Goal: Transaction & Acquisition: Book appointment/travel/reservation

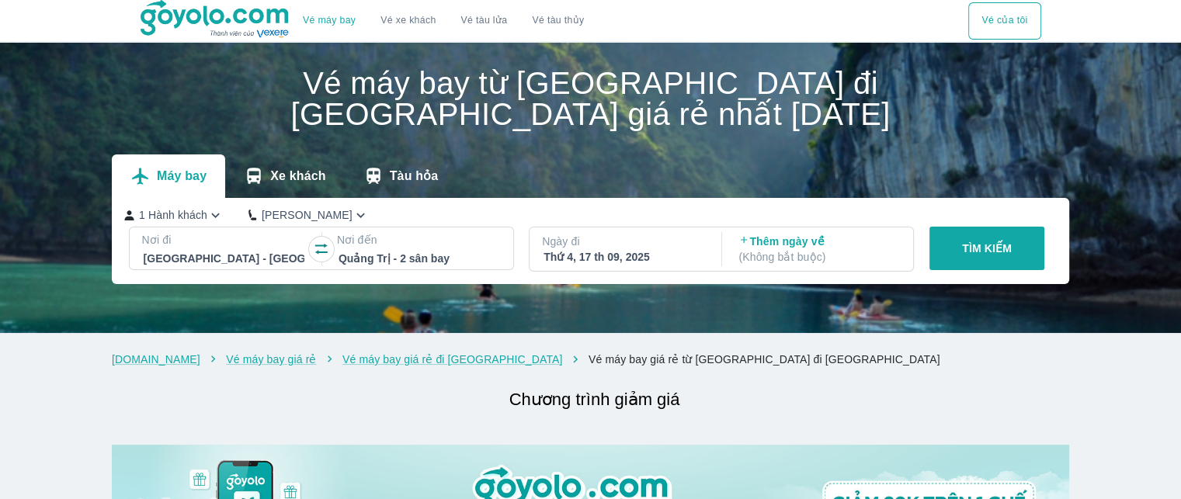
scroll to position [78, 0]
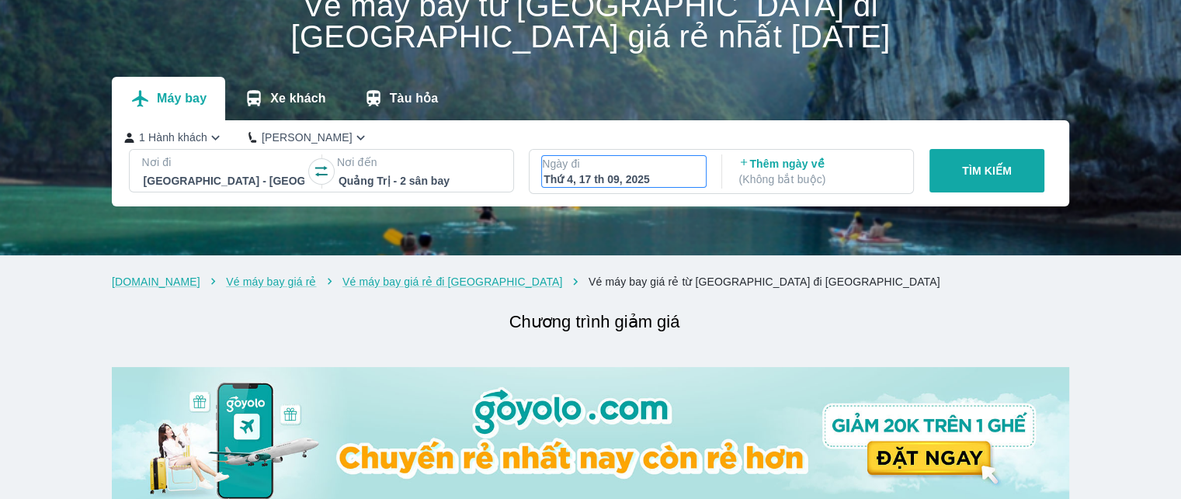
click at [573, 161] on p "Ngày đi" at bounding box center [624, 164] width 164 height 16
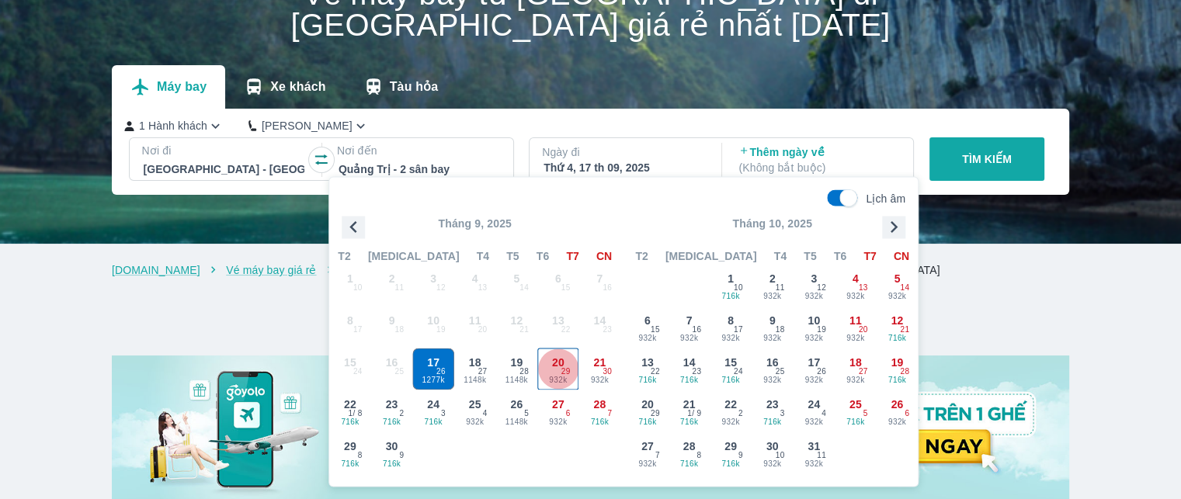
click at [553, 366] on span "20" at bounding box center [558, 363] width 12 height 16
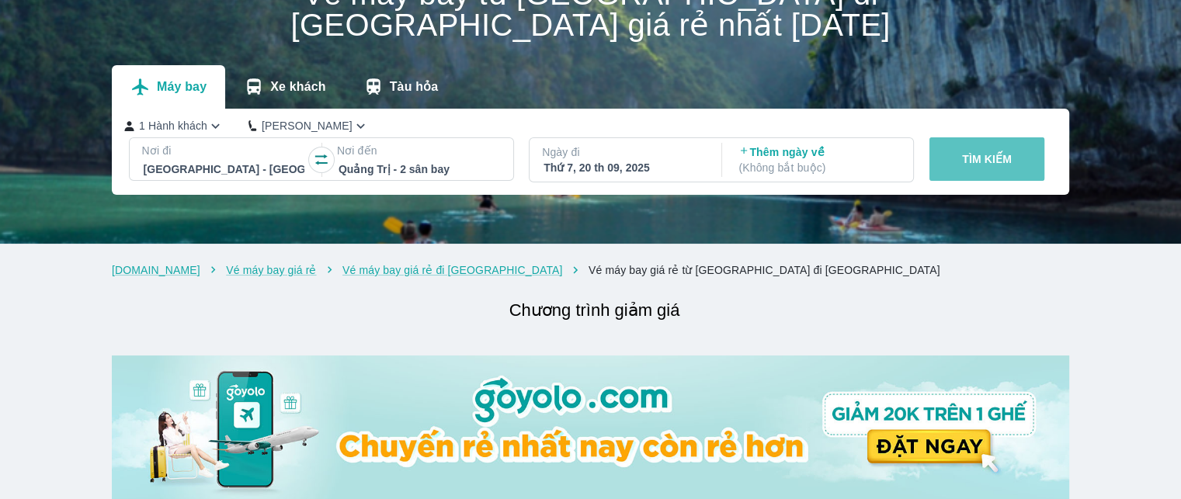
click at [1012, 170] on button "TÌM KIẾM" at bounding box center [987, 158] width 116 height 43
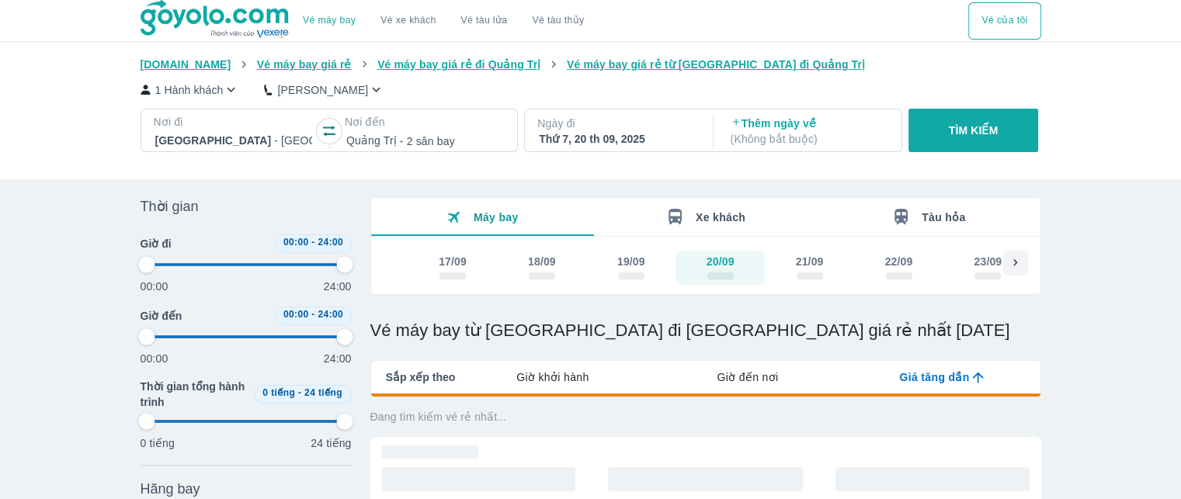
type input "97.9166666666667"
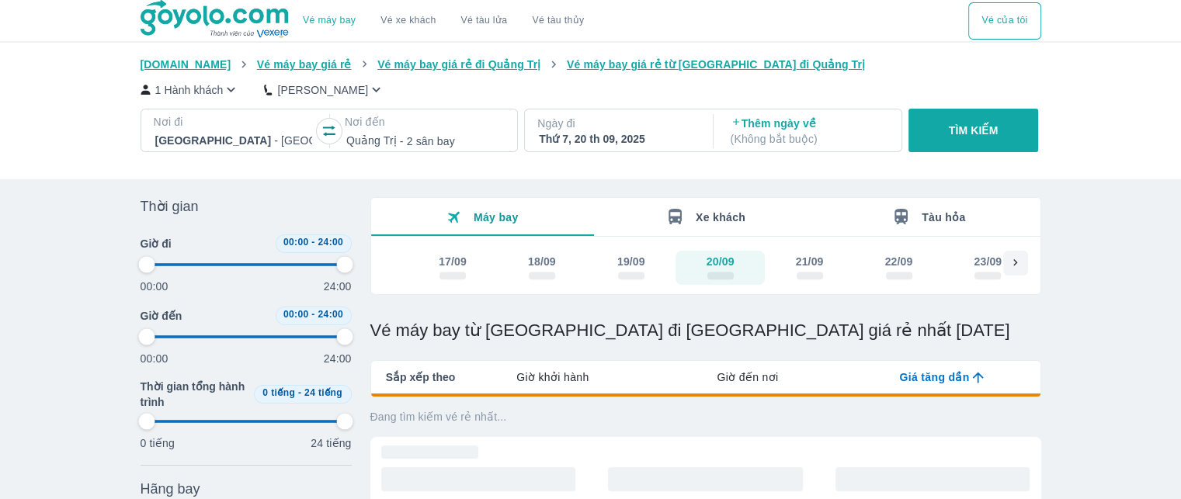
type input "97.9166666666667"
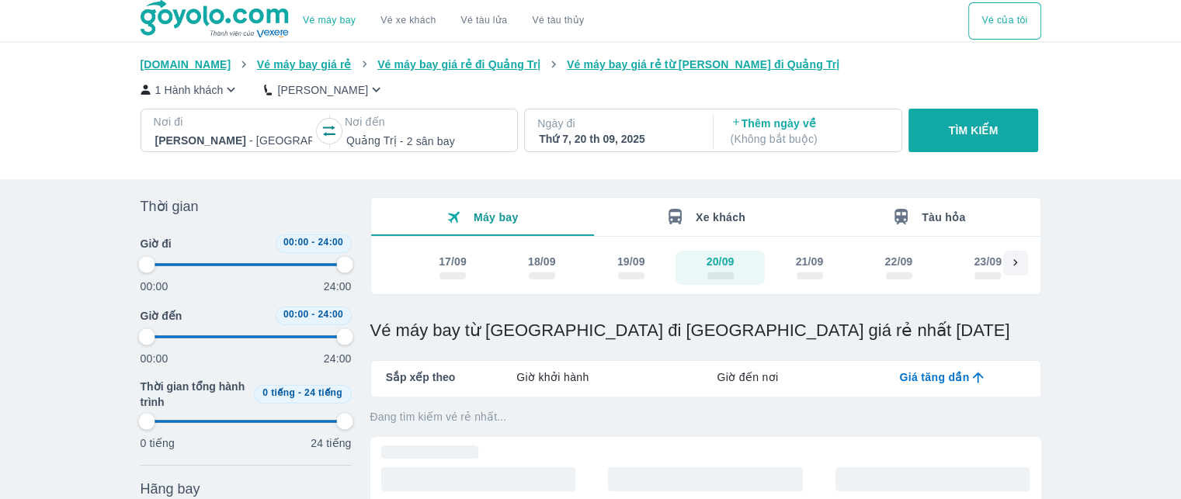
type input "97.9166666666667"
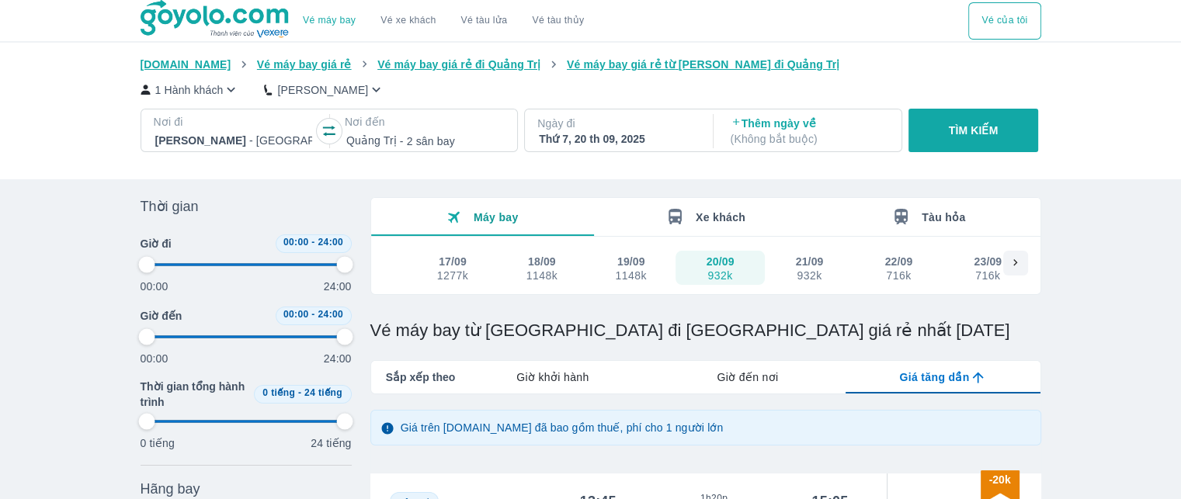
type input "97.9166666666667"
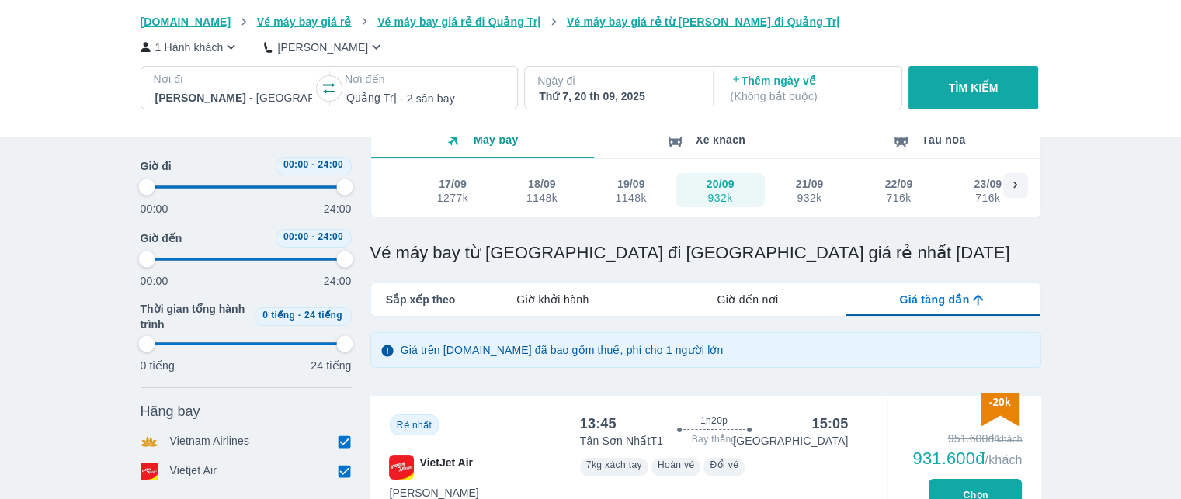
type input "97.9166666666667"
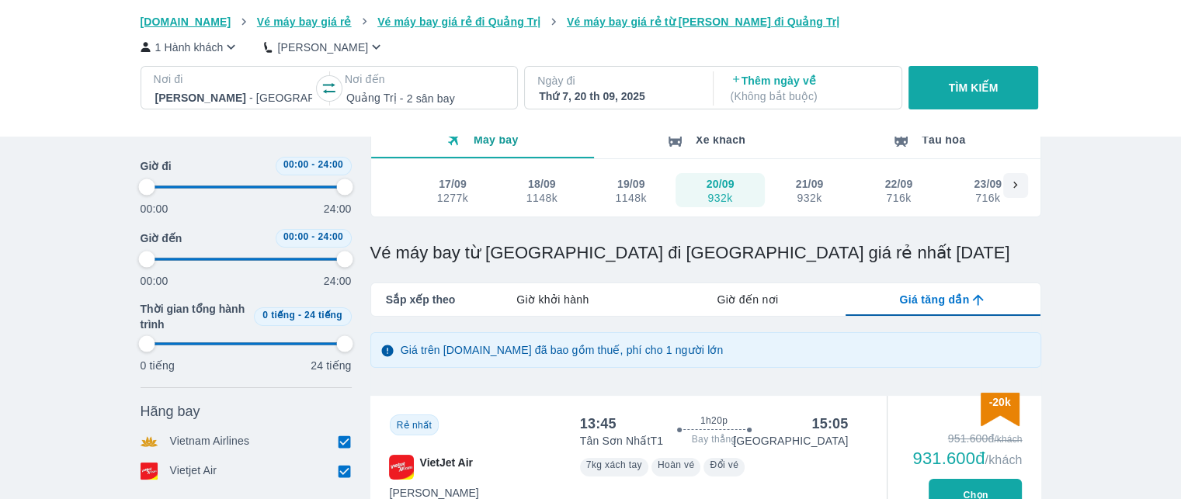
type input "97.9166666666667"
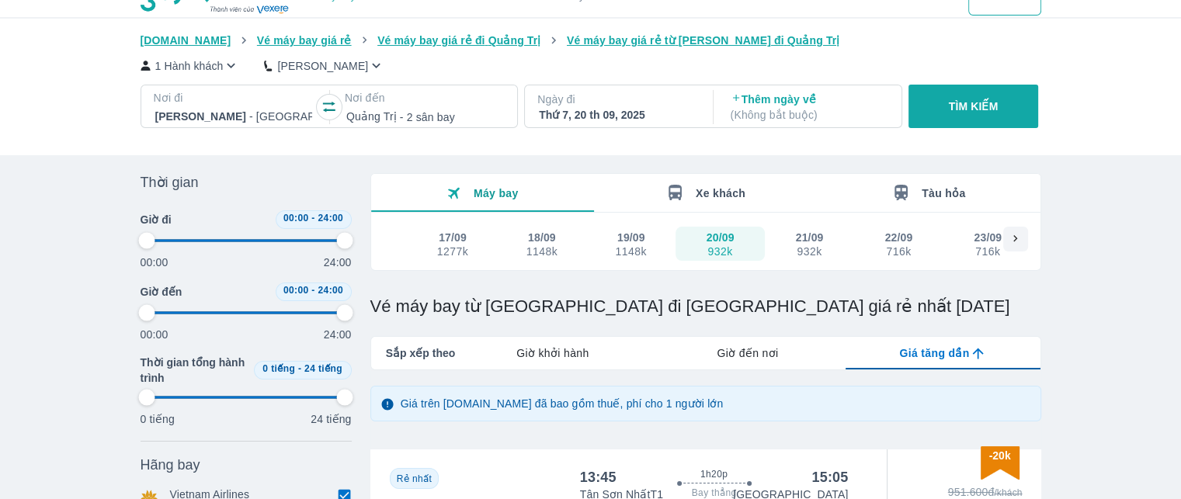
scroll to position [0, 0]
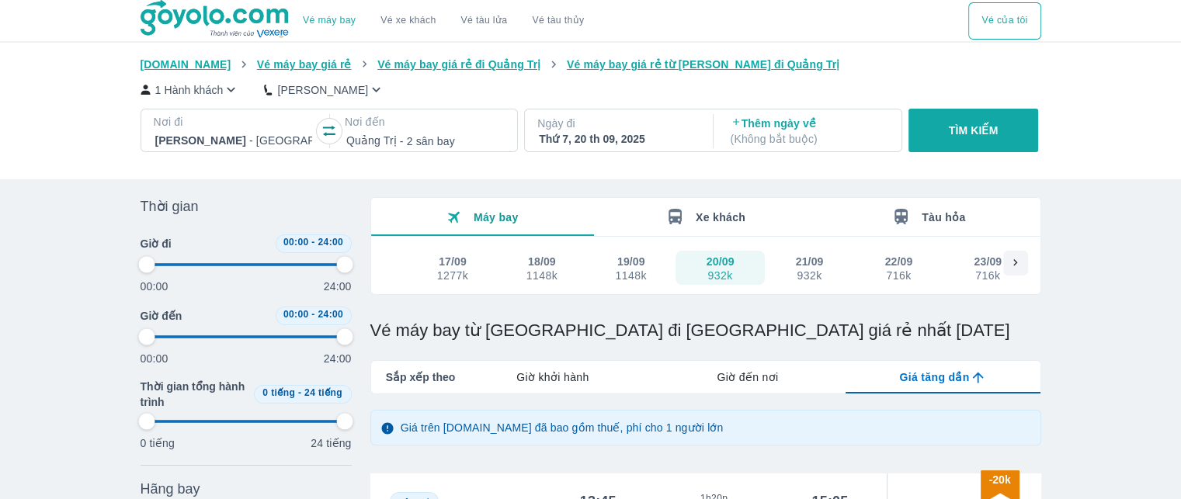
type input "97.9166666666667"
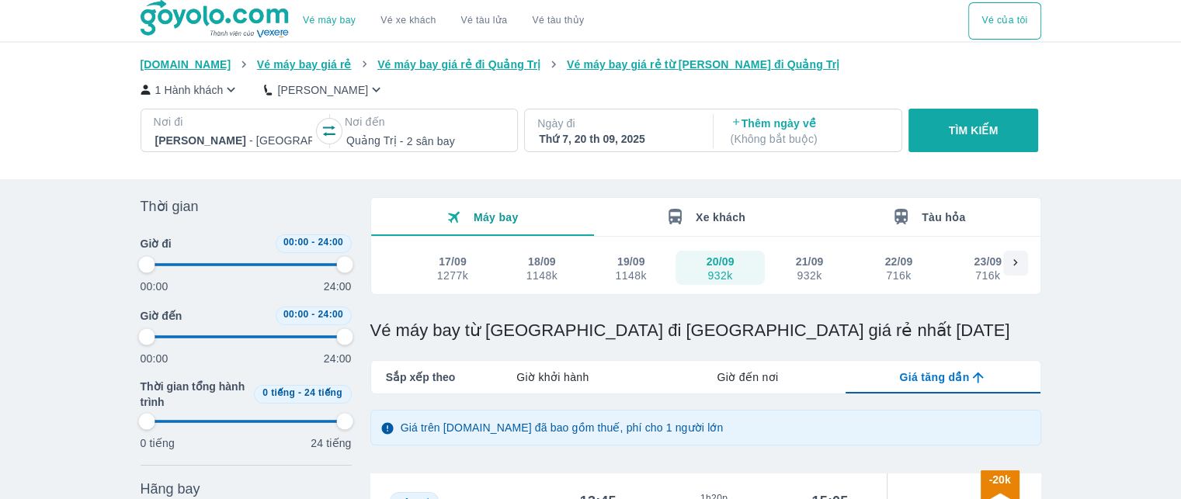
type input "97.9166666666667"
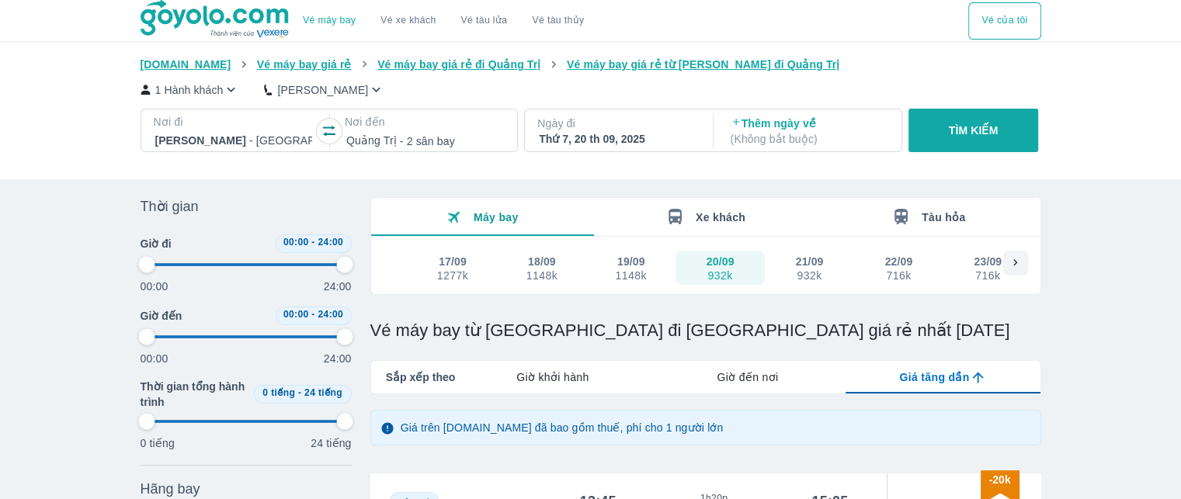
type input "97.9166666666667"
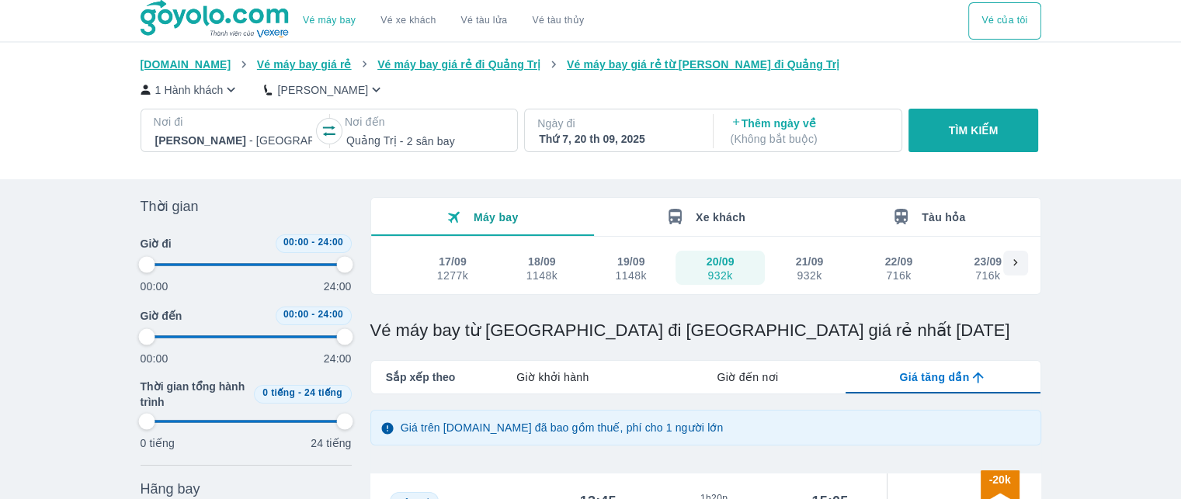
type input "97.9166666666667"
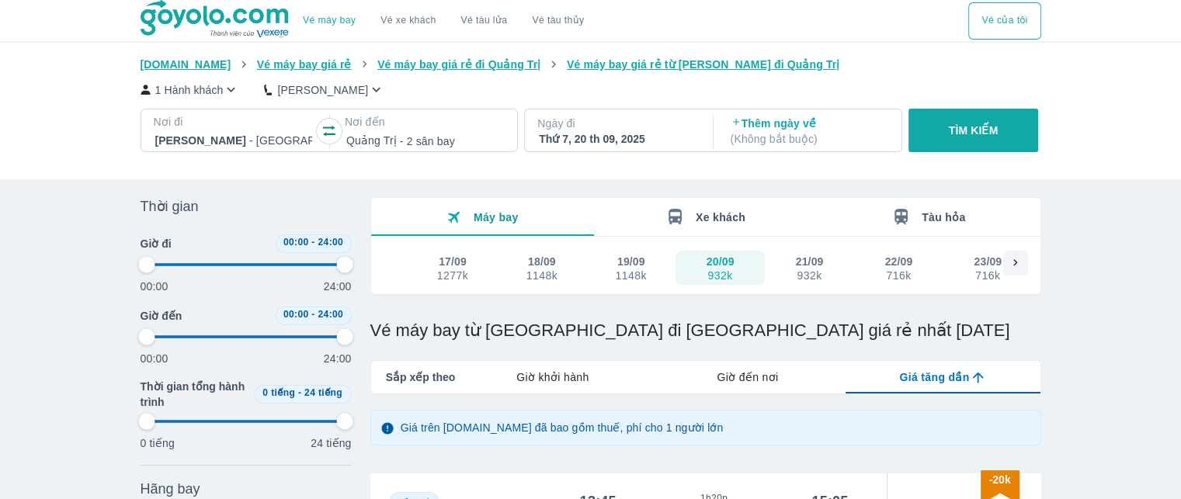
type input "97.9166666666667"
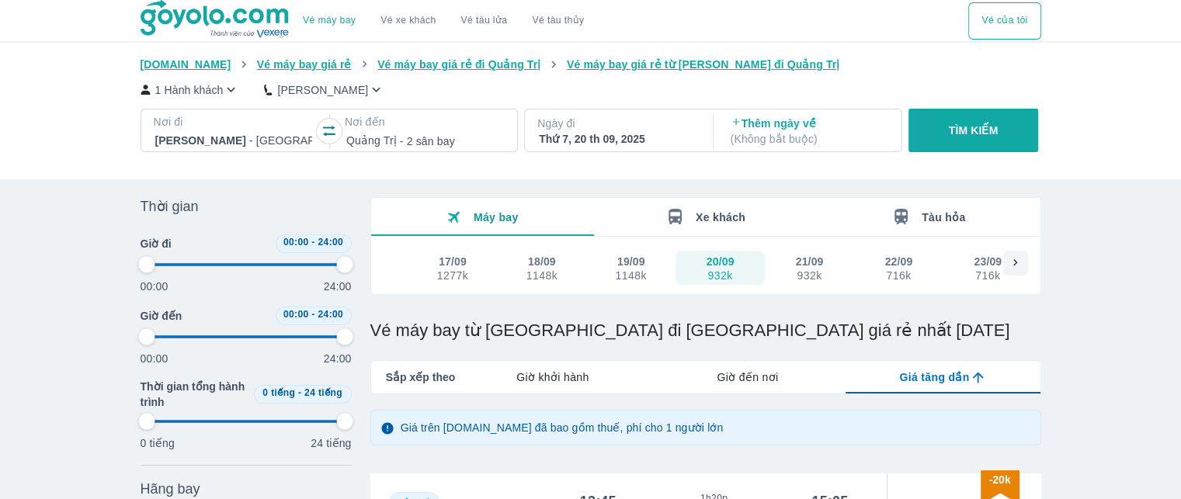
type input "97.9166666666667"
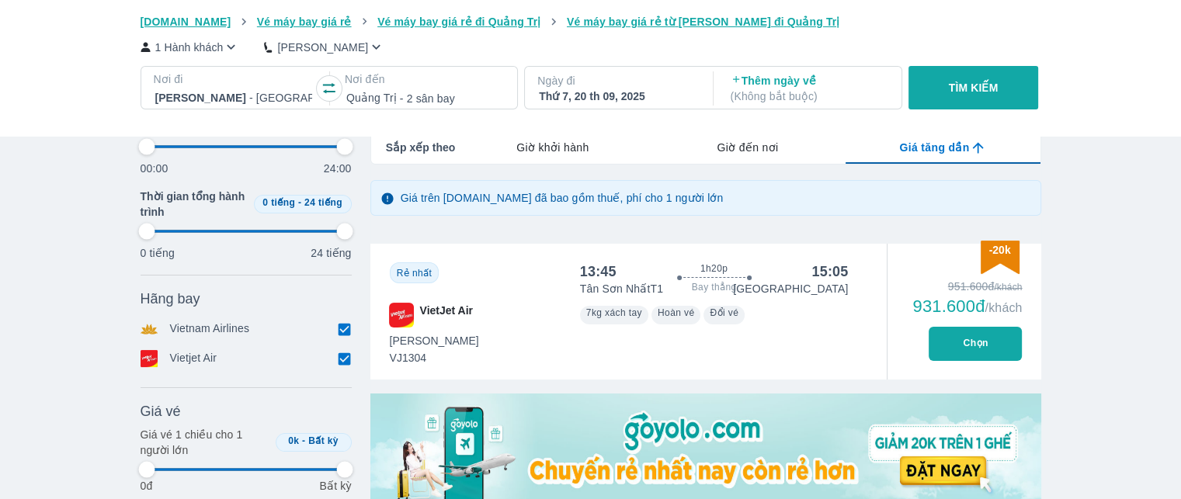
scroll to position [233, 0]
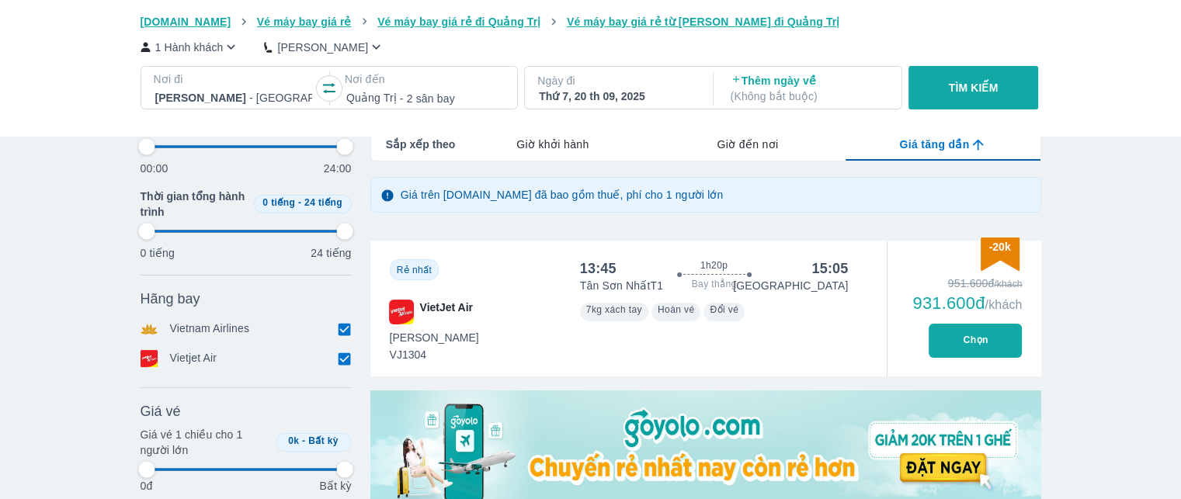
type input "97.9166666666667"
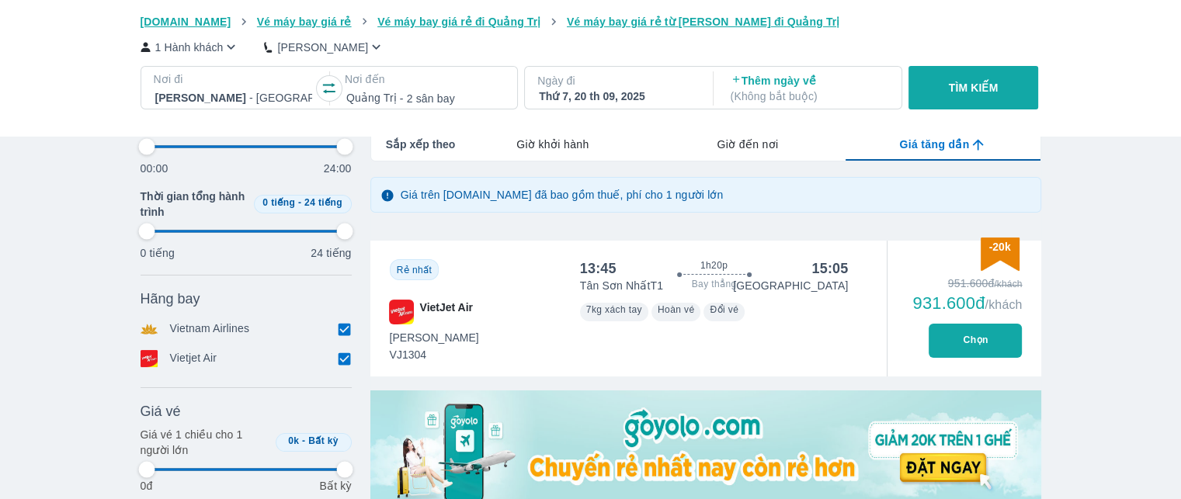
type input "97.9166666666667"
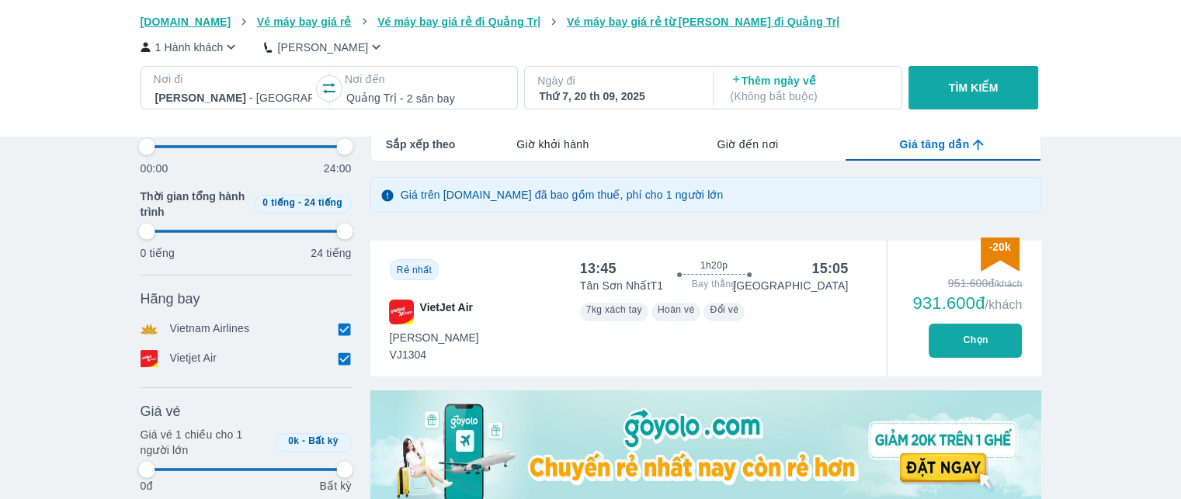
type input "97.9166666666667"
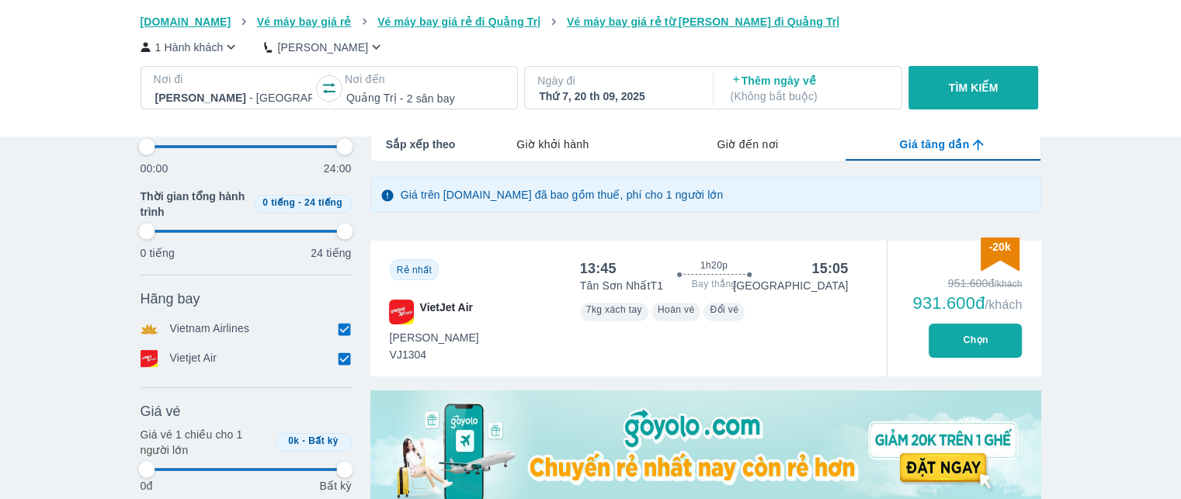
type input "97.9166666666667"
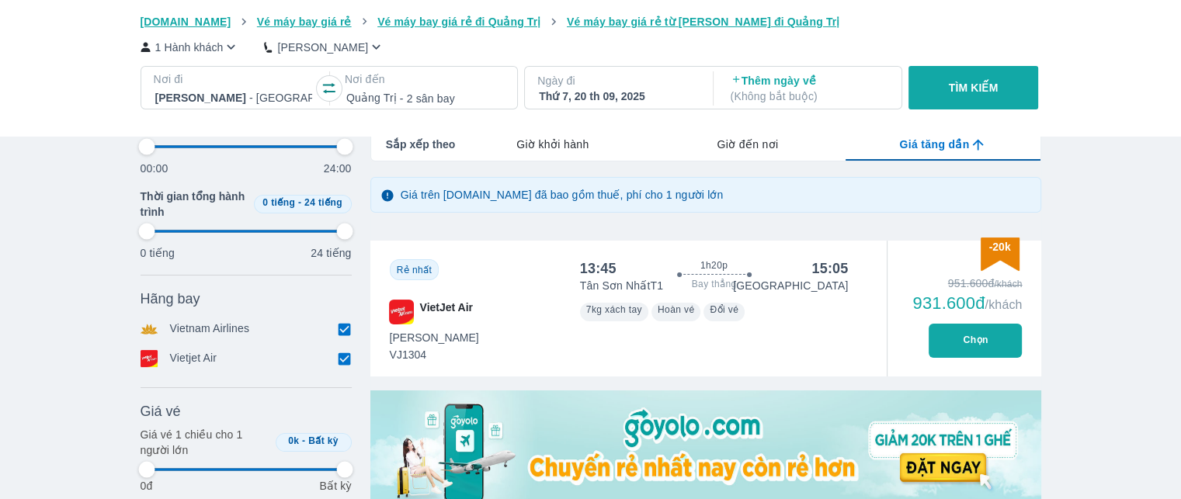
type input "97.9166666666667"
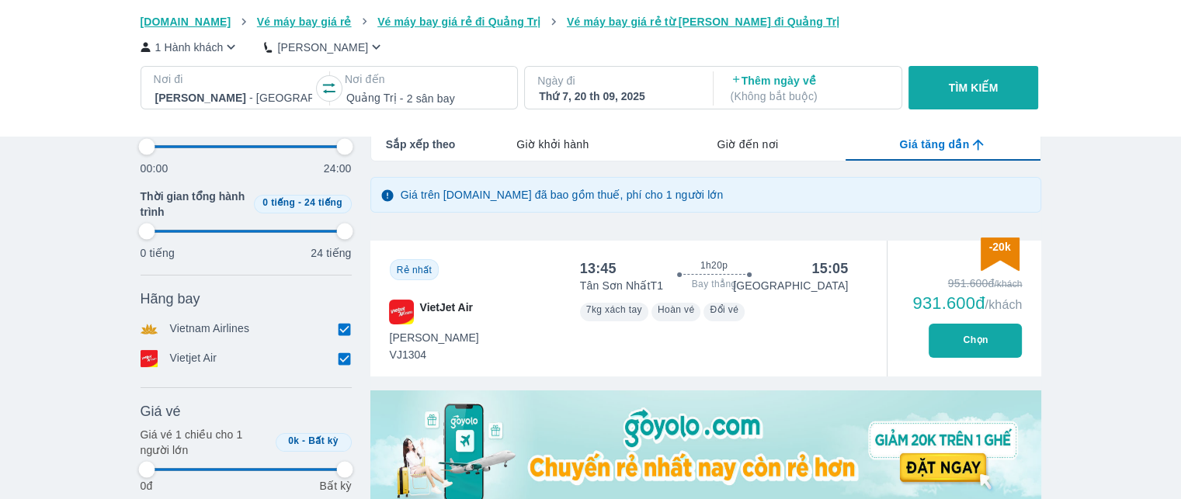
type input "97.9166666666667"
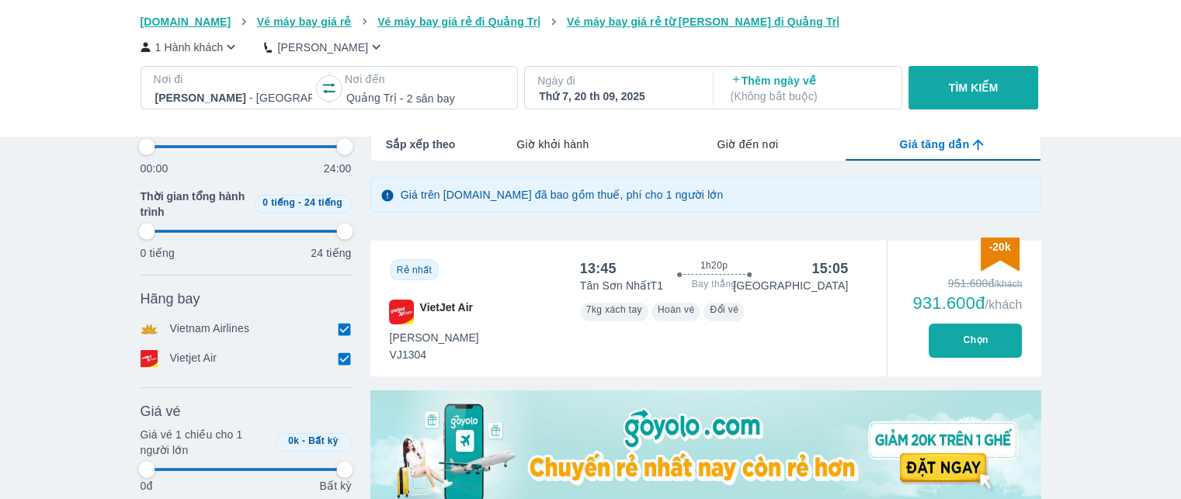
type input "97.9166666666667"
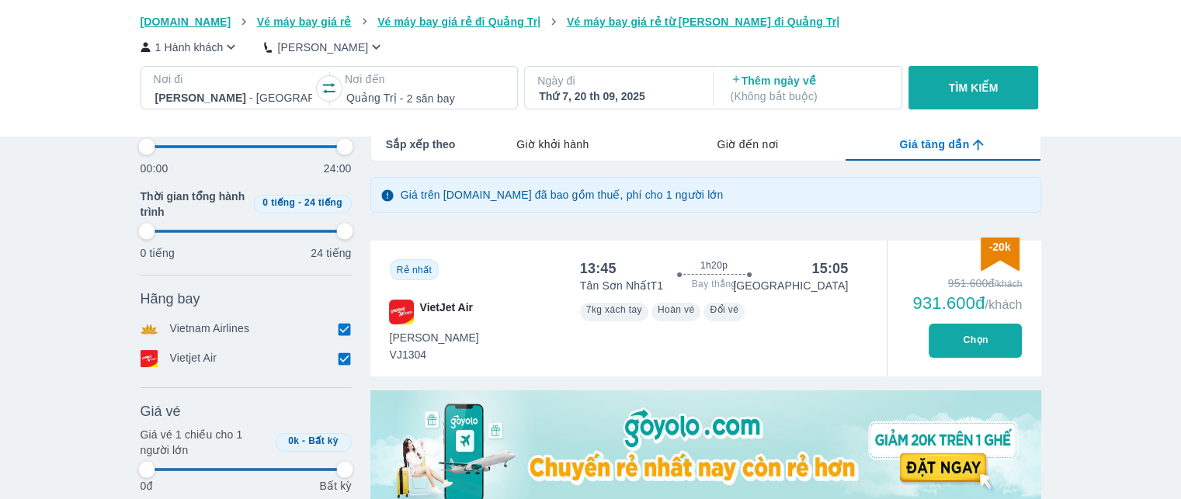
type input "97.9166666666667"
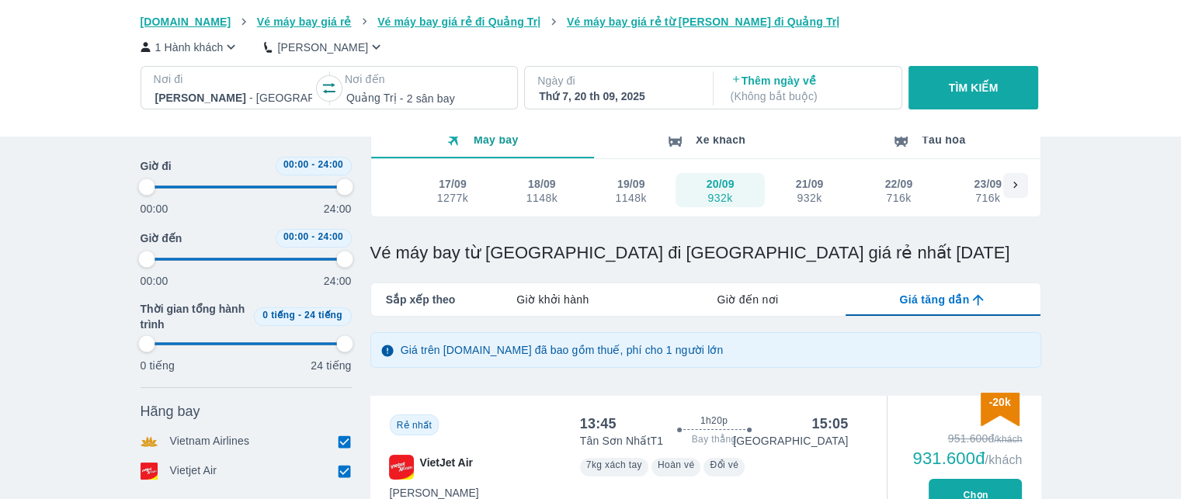
type input "97.9166666666667"
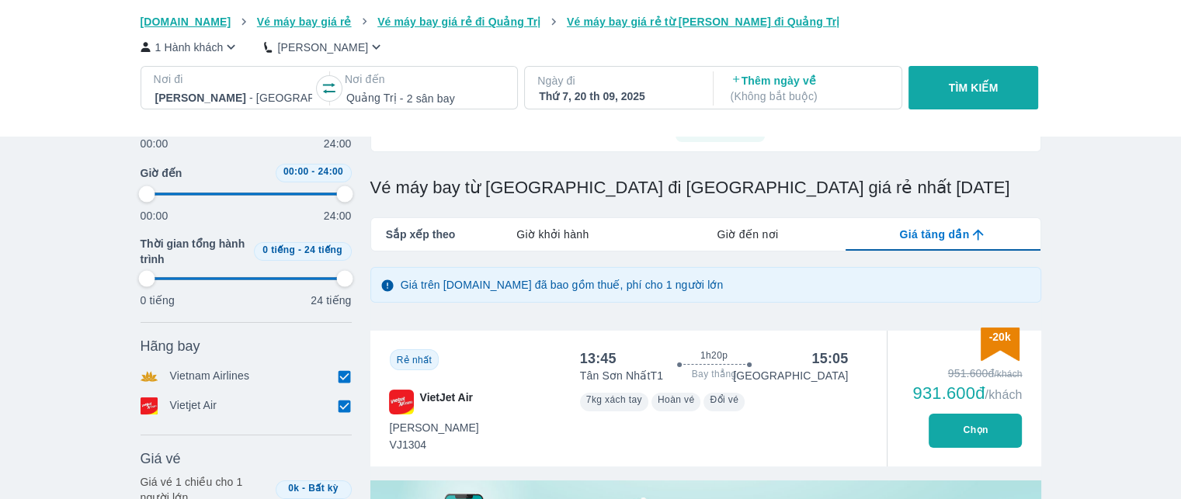
scroll to position [233, 0]
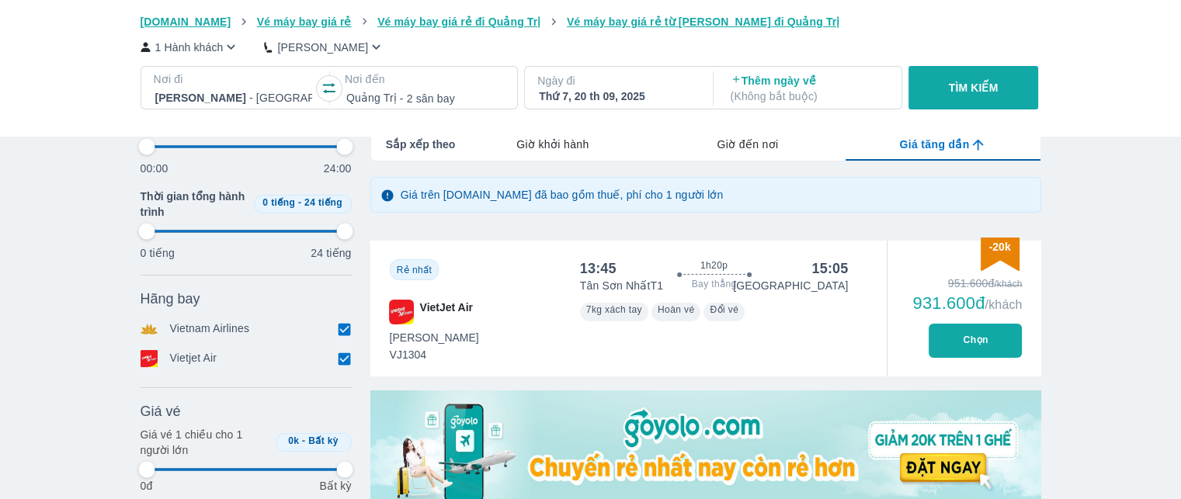
type input "97.9166666666667"
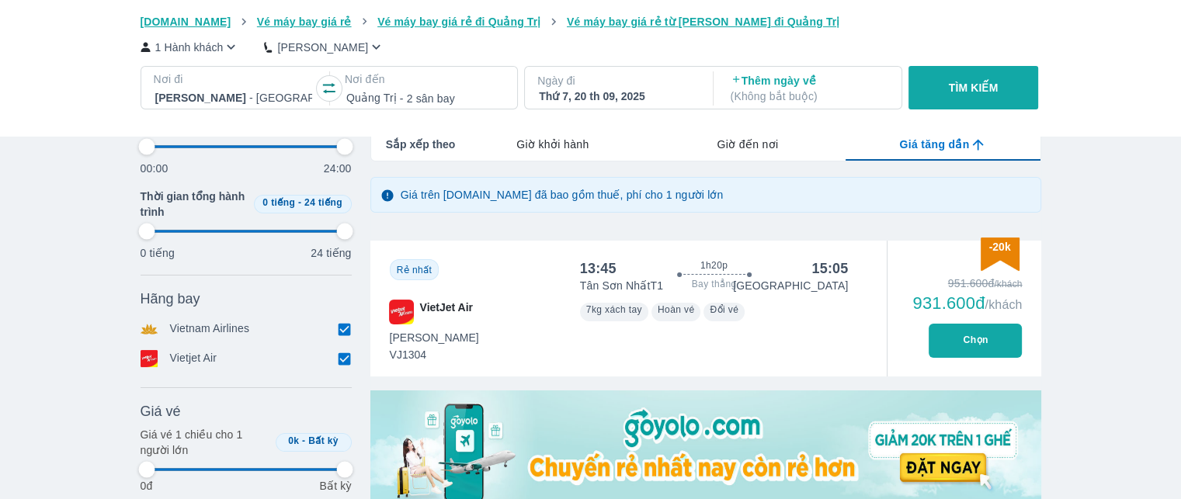
type input "97.9166666666667"
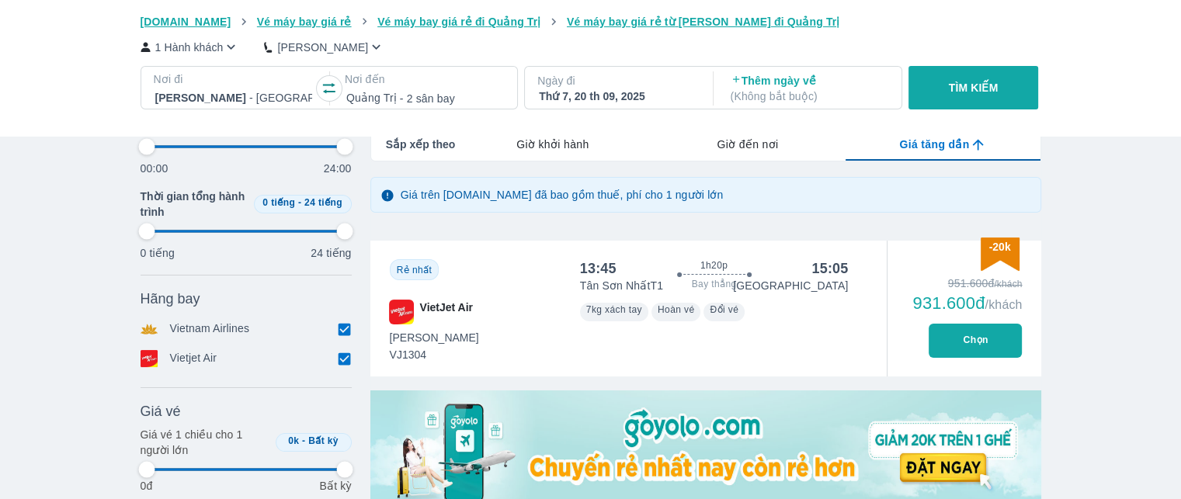
type input "97.9166666666667"
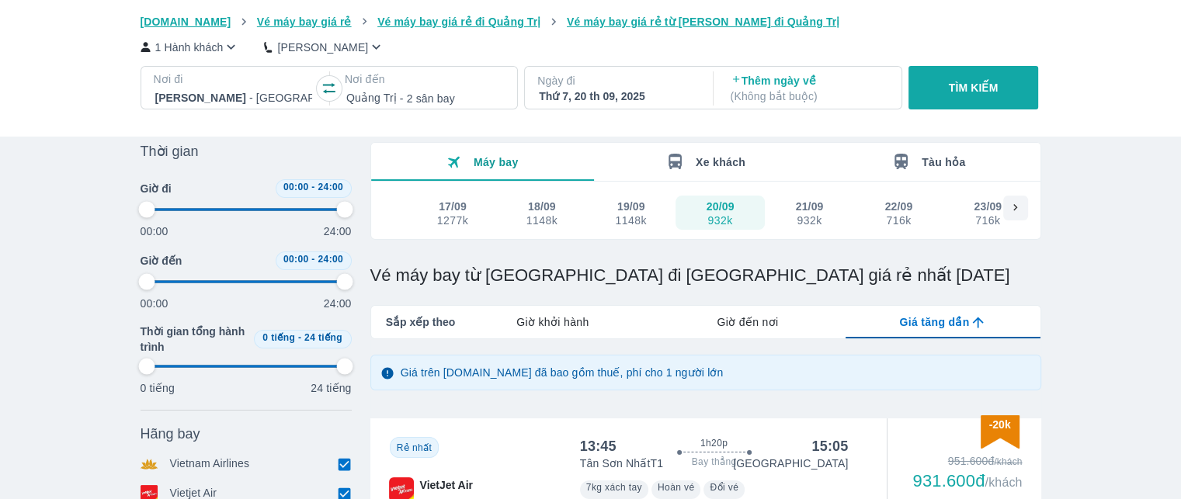
scroll to position [0, 0]
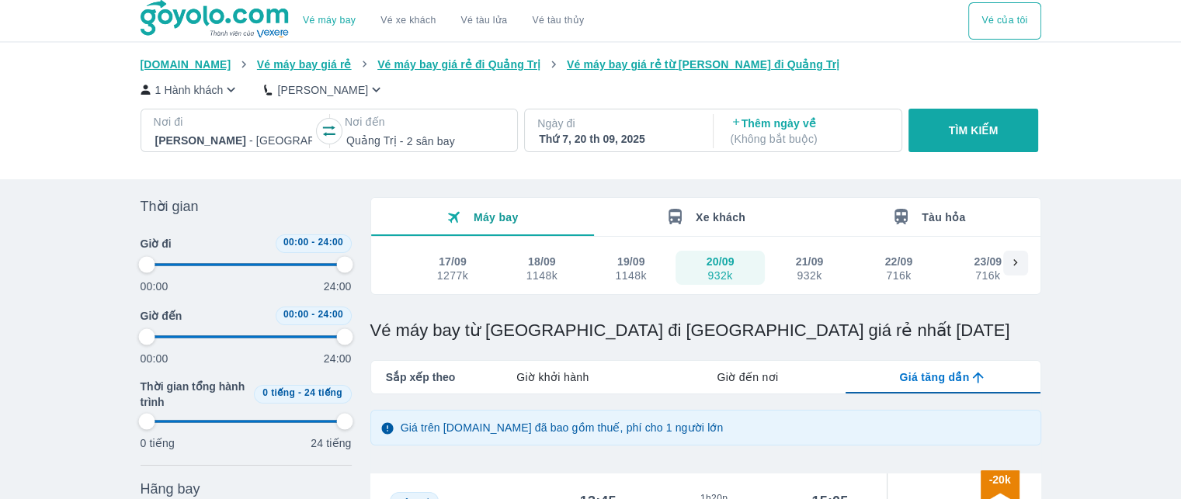
type input "97.9166666666667"
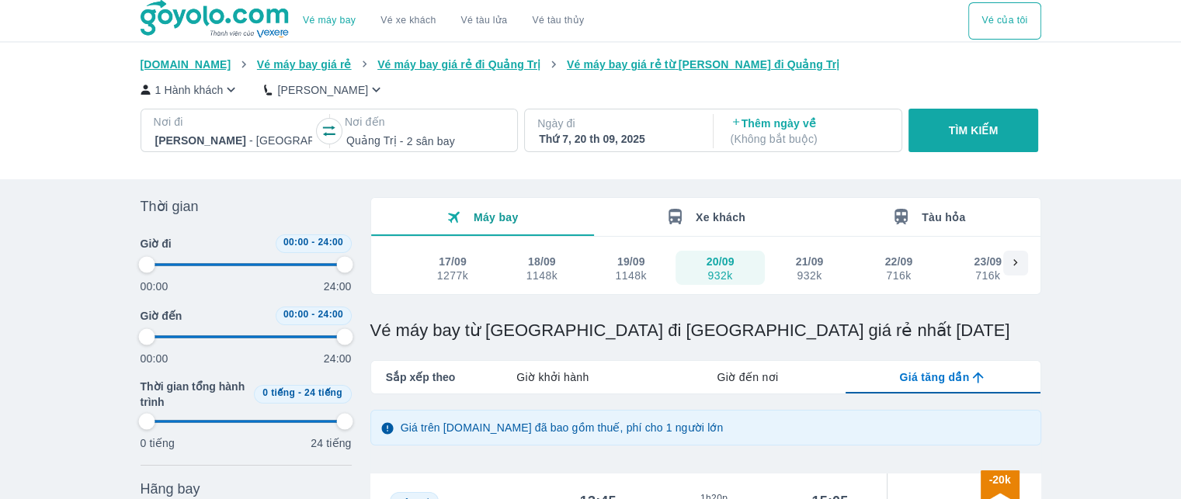
type input "97.9166666666667"
